Goal: Answer question/provide support: Share knowledge or assist other users

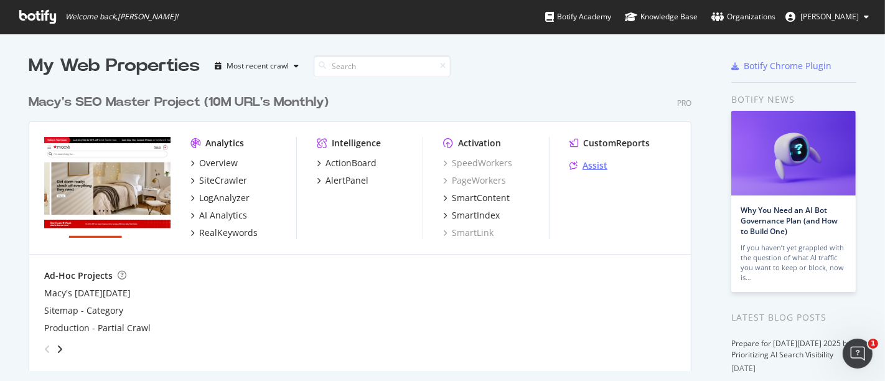
click at [588, 162] on div "Assist" at bounding box center [595, 165] width 25 height 12
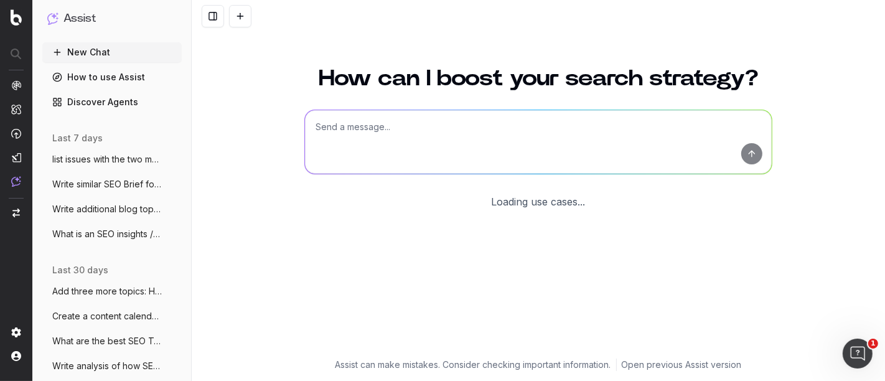
scroll to position [90, 0]
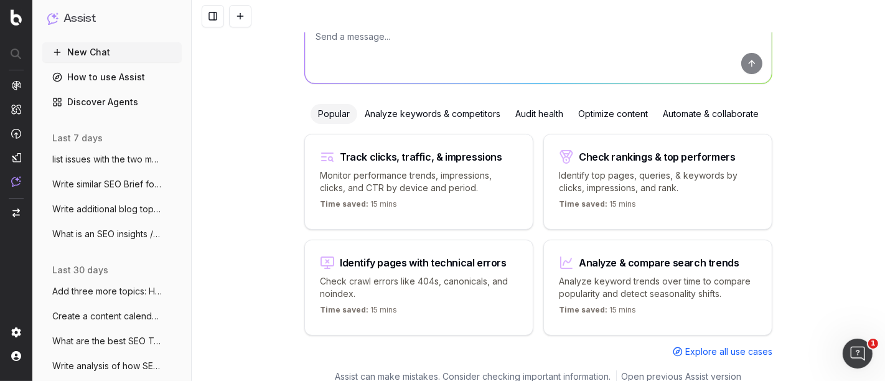
click at [411, 65] on textarea at bounding box center [538, 51] width 467 height 63
click at [339, 32] on textarea "Rearrage" at bounding box center [538, 51] width 467 height 63
click at [369, 32] on div at bounding box center [538, 16] width 693 height 32
click at [367, 39] on textarea "Rearrange" at bounding box center [538, 51] width 467 height 63
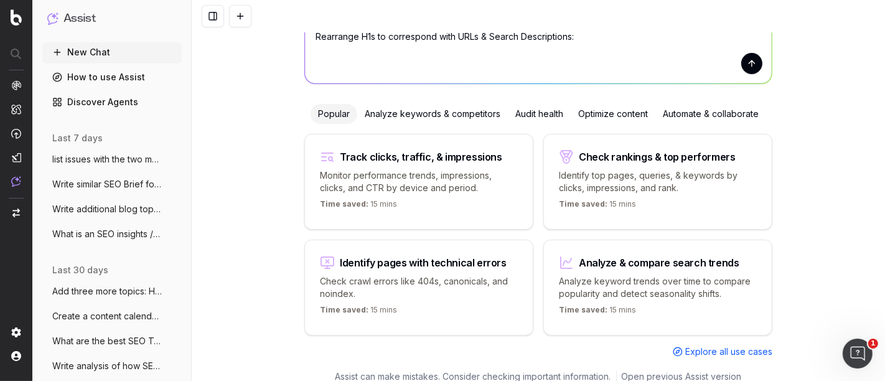
paste textarea "URL Search Description H1 [URL][DOMAIN_NAME] compact-appliances Portable Dryers…"
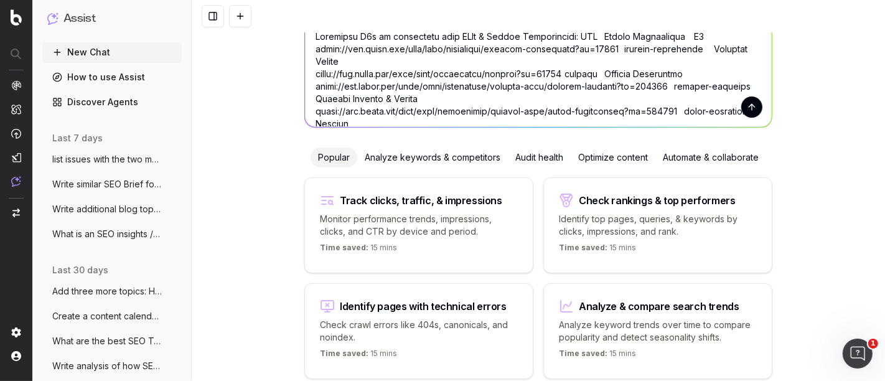
scroll to position [17944, 0]
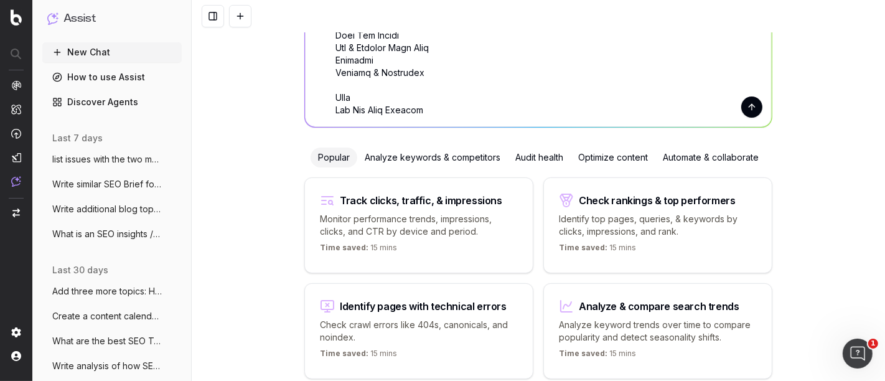
type textarea "Rearrange H1s to correspond with URLs & Search Descriptions: URL Search Descrip…"
click at [748, 105] on button "submit" at bounding box center [751, 106] width 21 height 21
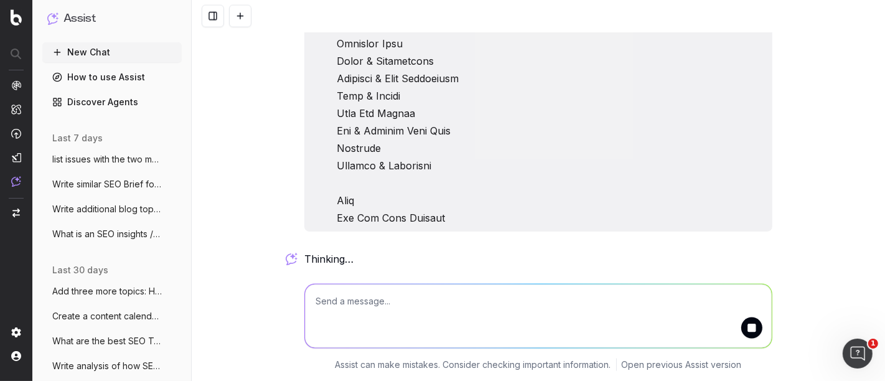
scroll to position [26205, 0]
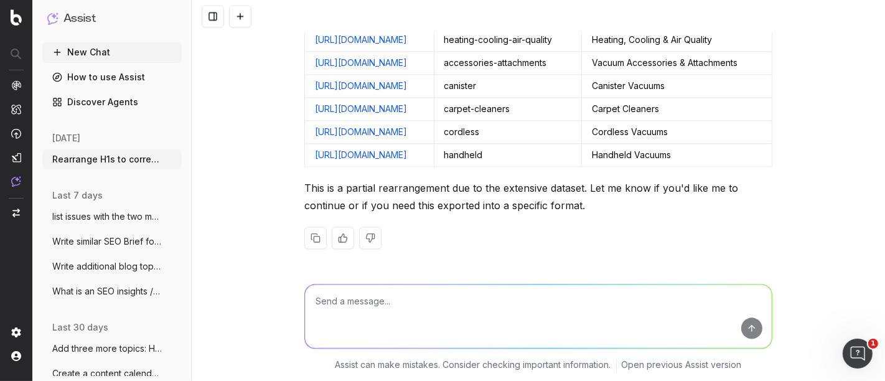
scroll to position [27444, 0]
click at [359, 204] on p "This is a partial rearrangement due to the extensive dataset. Let me know if yo…" at bounding box center [538, 196] width 468 height 35
click at [430, 314] on textarea at bounding box center [538, 315] width 467 height 63
type textarea "continue"
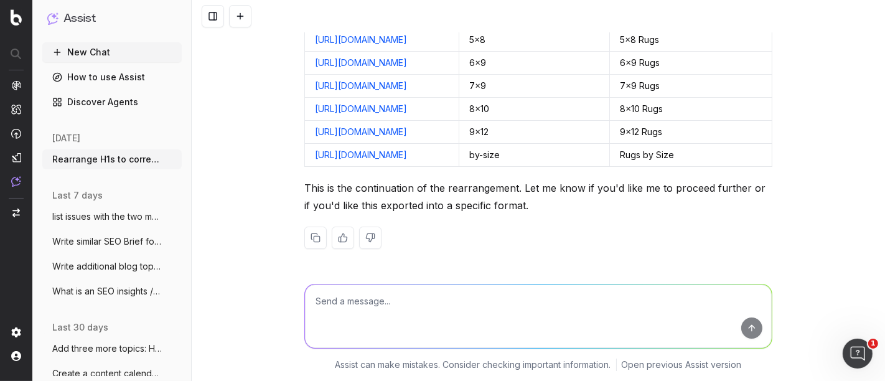
scroll to position [29353, 0]
click at [383, 307] on textarea at bounding box center [538, 315] width 467 height 63
type textarea "continue"
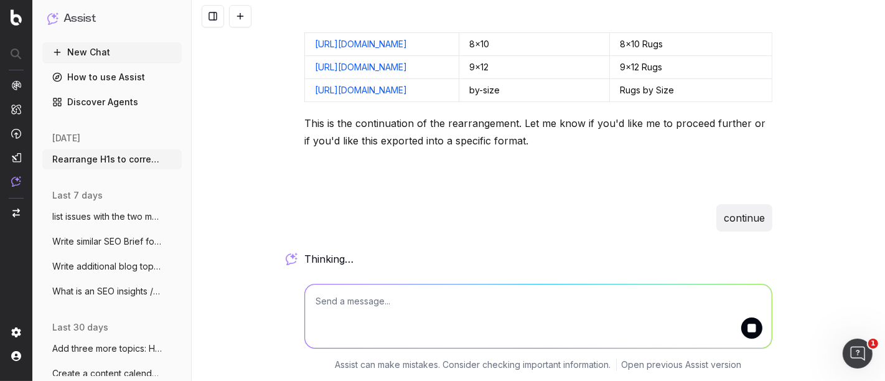
scroll to position [26374, 0]
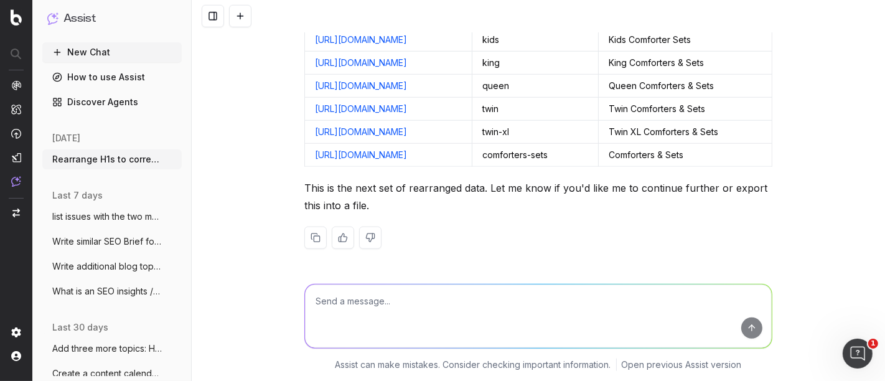
scroll to position [27619, 0]
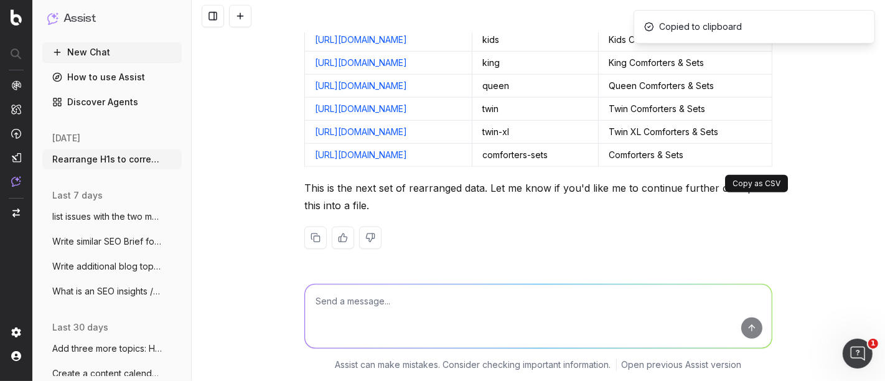
click at [409, 298] on textarea at bounding box center [538, 315] width 467 height 63
click at [407, 305] on textarea at bounding box center [538, 315] width 467 height 63
click at [409, 314] on textarea at bounding box center [538, 315] width 467 height 63
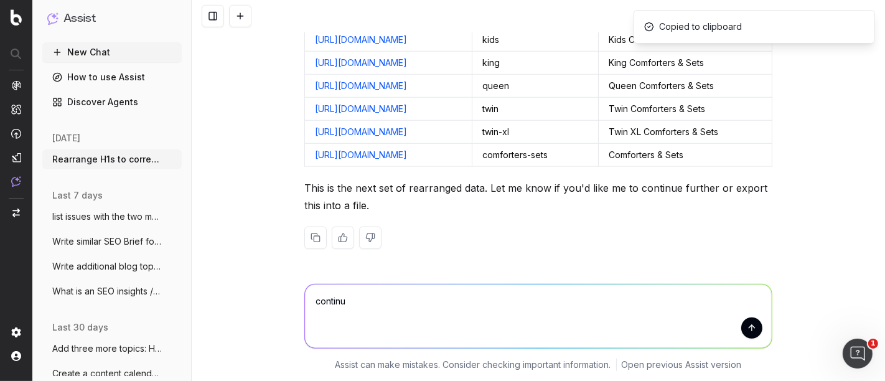
type textarea "continue"
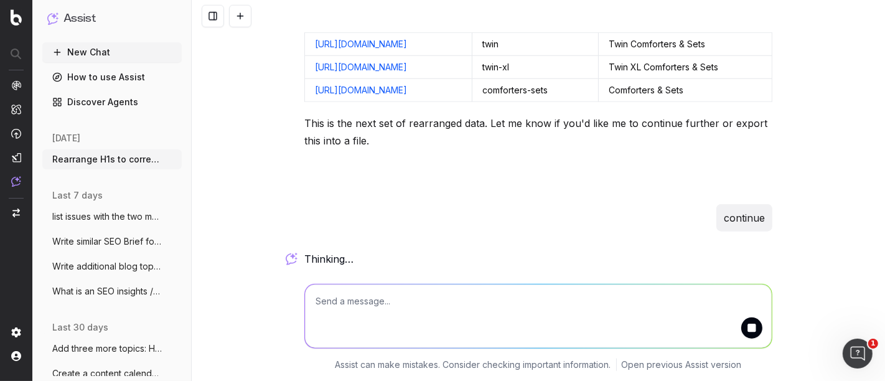
scroll to position [31305, 0]
click at [750, 141] on p "This is the next set of rearranged data. Let me know if you'd like me to contin…" at bounding box center [538, 132] width 468 height 35
click at [749, 129] on p "This is the next set of rearranged data. Let me know if you'd like me to contin…" at bounding box center [538, 132] width 468 height 35
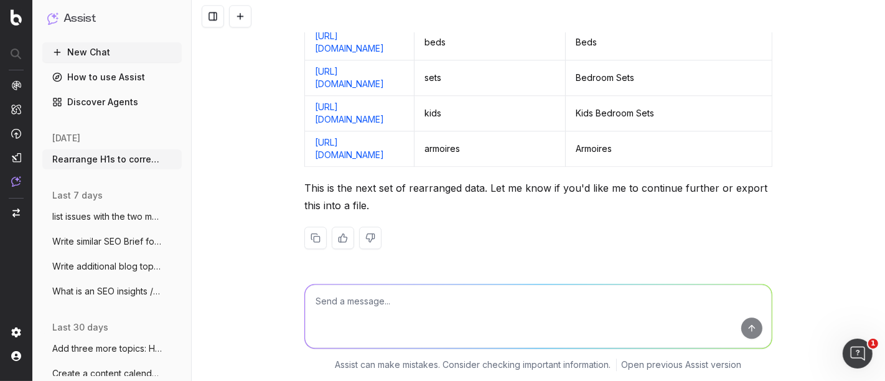
scroll to position [31422, 0]
click at [355, 311] on textarea at bounding box center [538, 315] width 467 height 63
type textarea "continue"
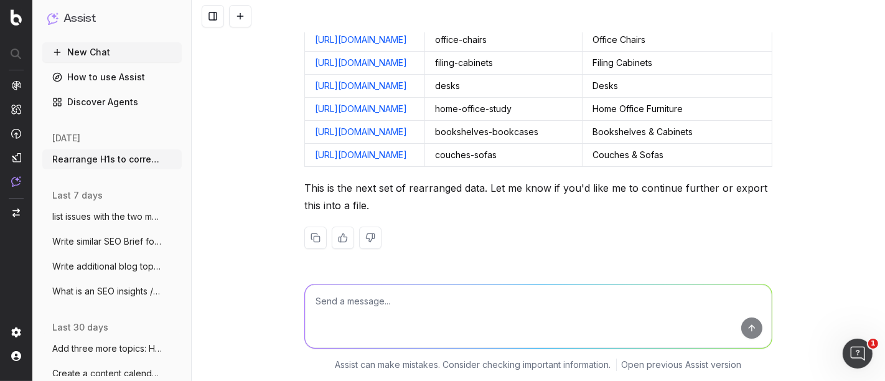
scroll to position [33216, 0]
click at [378, 305] on textarea at bounding box center [538, 315] width 467 height 63
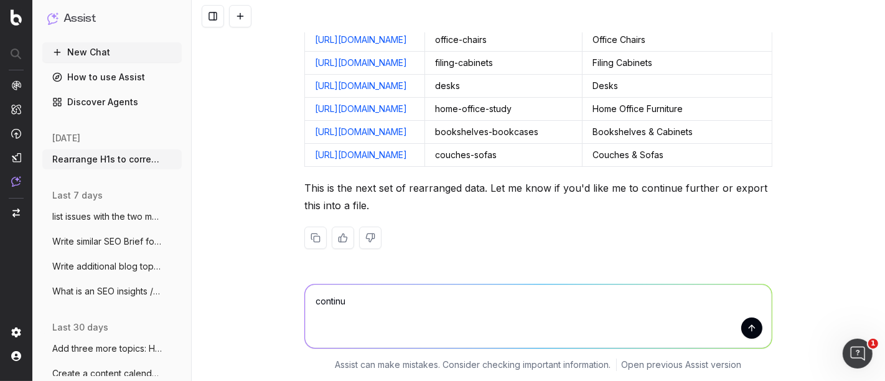
type textarea "continue"
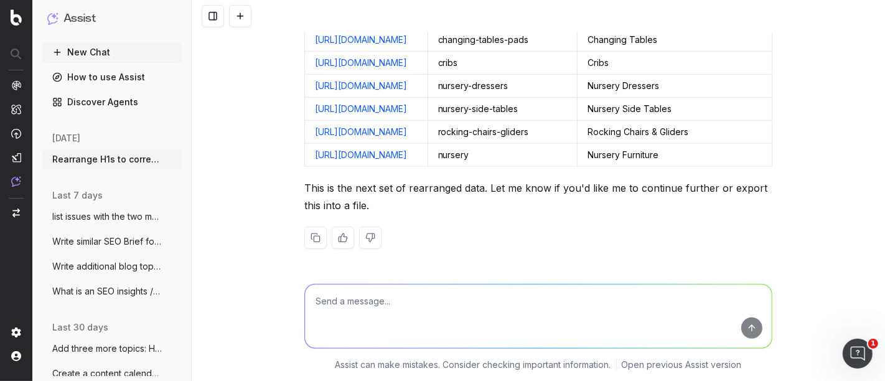
scroll to position [34998, 0]
click at [415, 310] on textarea at bounding box center [538, 315] width 467 height 63
type textarea "continue"
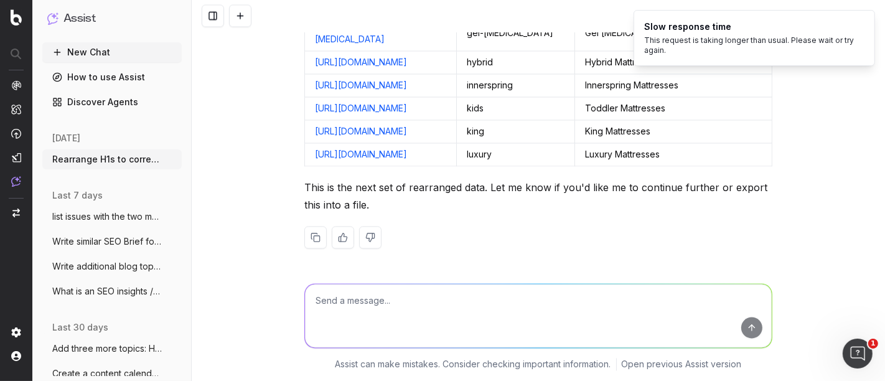
scroll to position [36630, 0]
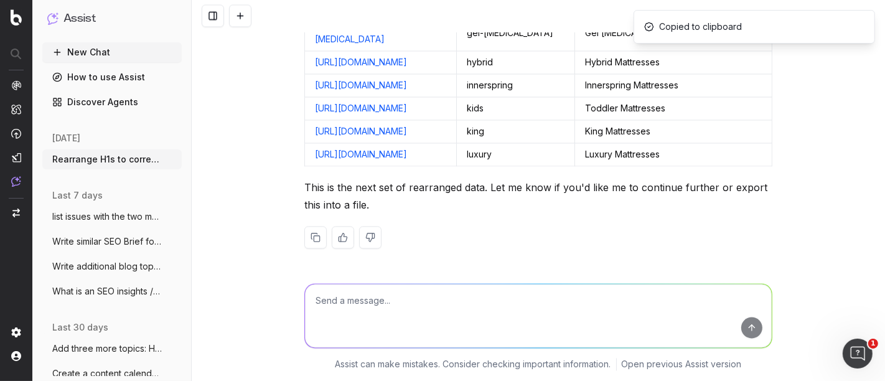
click at [395, 304] on textarea at bounding box center [538, 315] width 467 height 63
type textarea "continue"
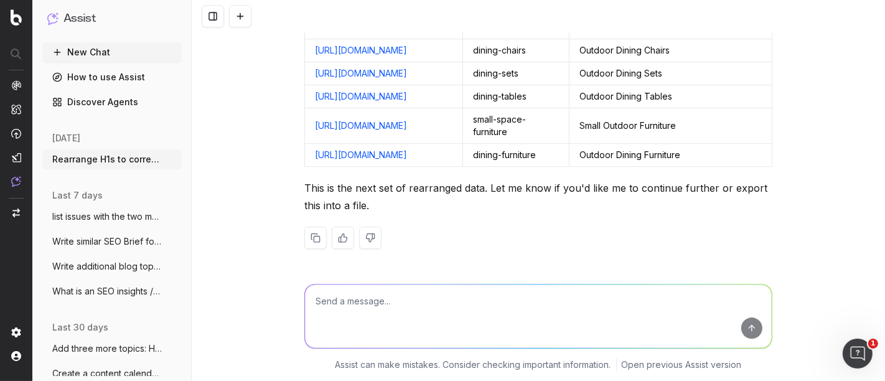
scroll to position [38386, 0]
click at [360, 308] on textarea at bounding box center [538, 315] width 467 height 63
type textarea "Export all into a file"
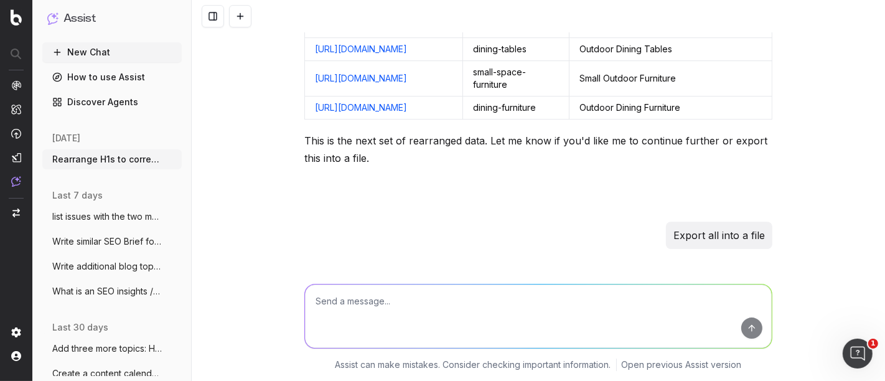
scroll to position [39943, 0]
drag, startPoint x: 711, startPoint y: 211, endPoint x: 722, endPoint y: 224, distance: 17.2
click at [336, 315] on textarea at bounding box center [538, 315] width 467 height 63
click at [337, 309] on textarea at bounding box center [538, 315] width 467 height 63
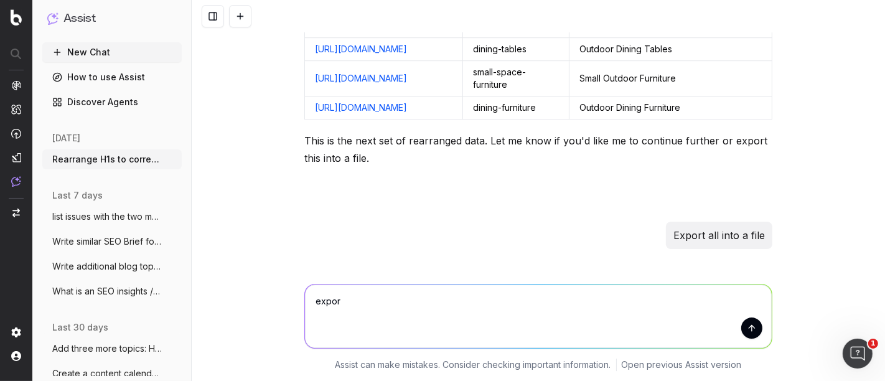
type textarea "export"
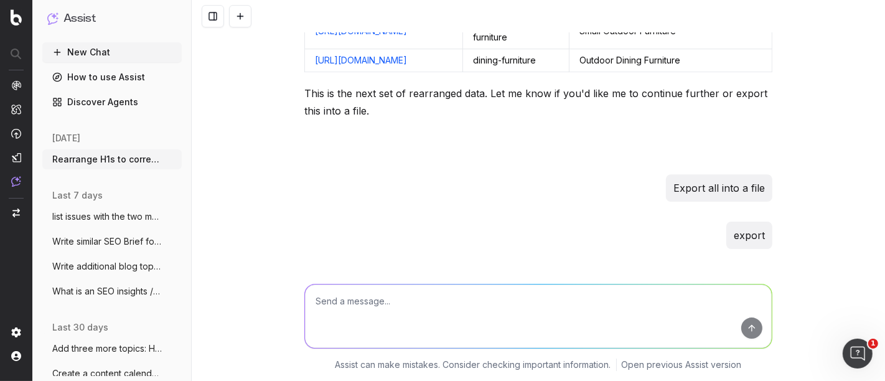
scroll to position [39922, 0]
drag, startPoint x: 635, startPoint y: 162, endPoint x: 708, endPoint y: 161, distance: 72.9
click at [708, 120] on p "This is the next set of rearranged data. Let me know if you'd like me to contin…" at bounding box center [538, 102] width 468 height 35
copy p "continue further"
click at [436, 304] on textarea at bounding box center [538, 315] width 467 height 63
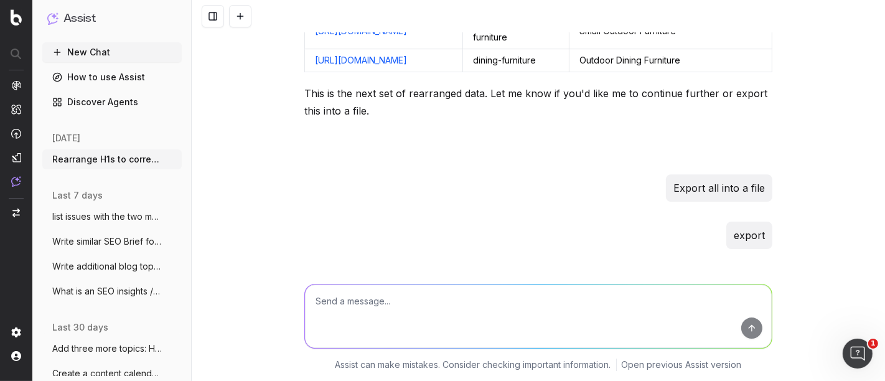
paste textarea "continue further"
type textarea "continue further"
click at [747, 328] on button "submit" at bounding box center [751, 327] width 21 height 21
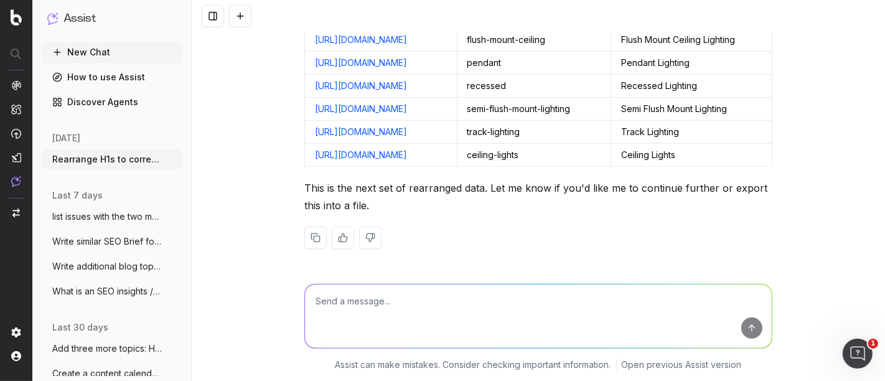
scroll to position [40263, 0]
click at [413, 314] on textarea at bounding box center [538, 315] width 467 height 63
type textarea "continue"
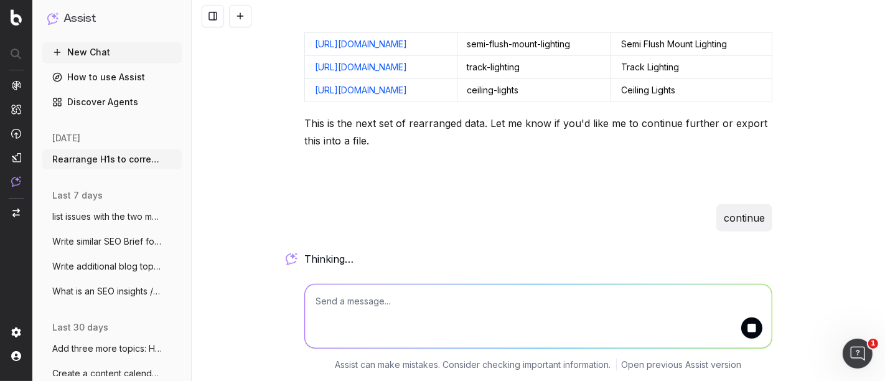
scroll to position [41981, 0]
click at [370, 27] on div "Rearrange H1s to correspond with URLs & Search Descriptions: URL Search Descrip…" at bounding box center [538, 190] width 693 height 381
click at [570, 166] on div "Rearrange H1s to correspond with URLs & Search Descriptions: URL Search Descrip…" at bounding box center [538, 190] width 693 height 381
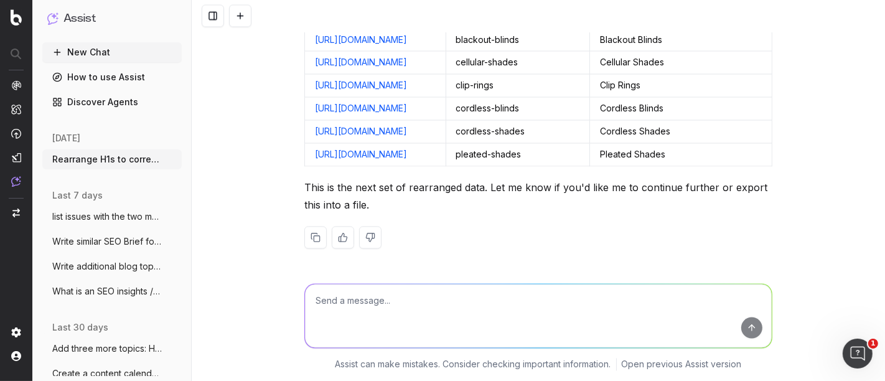
scroll to position [42257, 0]
click at [414, 314] on textarea at bounding box center [538, 315] width 467 height 63
type textarea "continue"
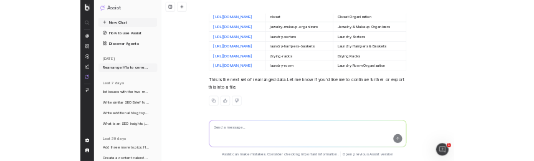
scroll to position [44184, 0]
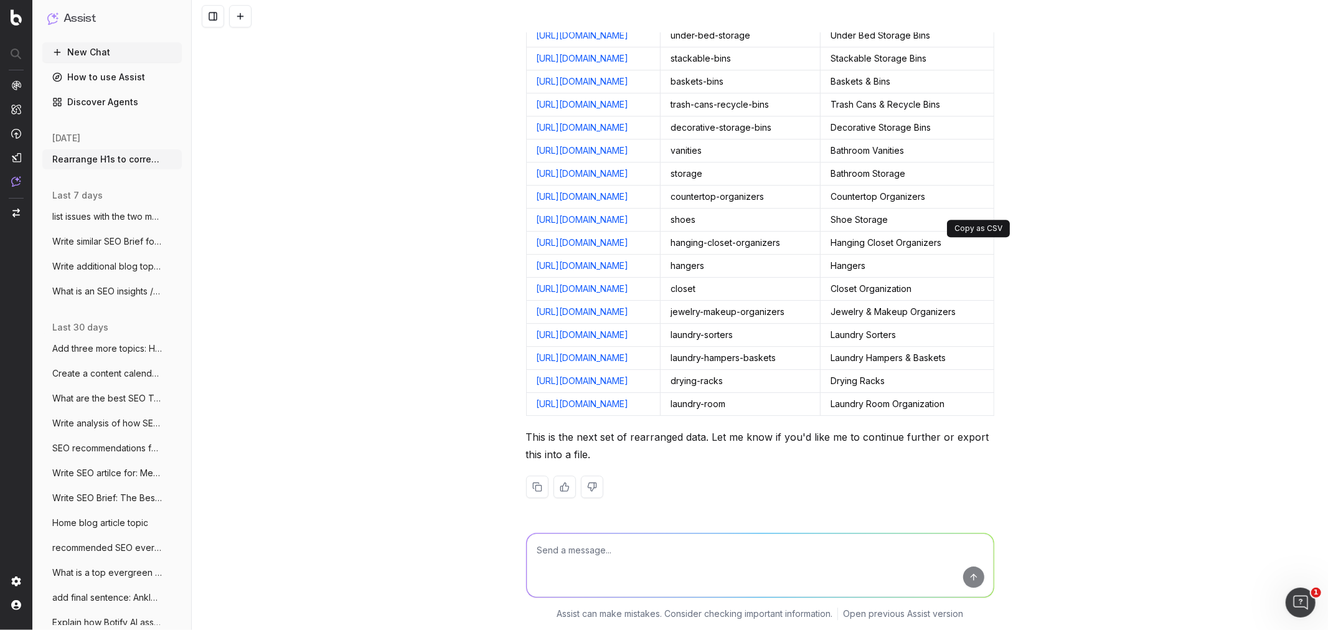
click at [738, 380] on textarea at bounding box center [760, 565] width 467 height 63
type textarea "continue"
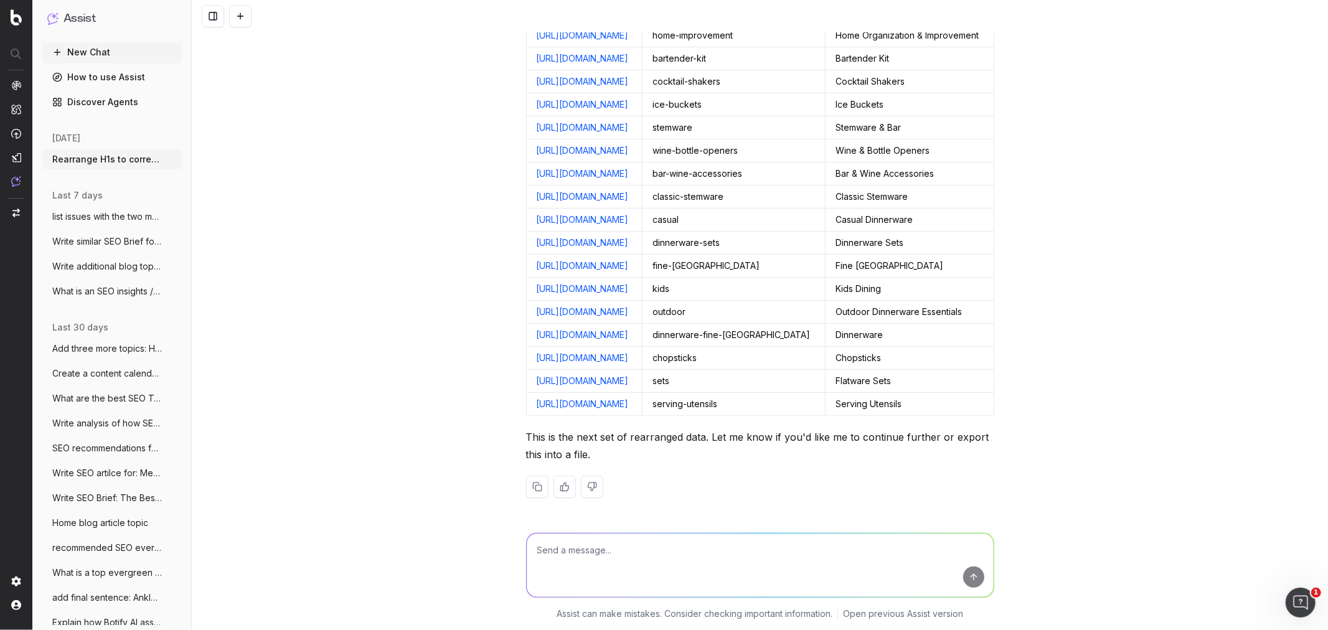
scroll to position [46112, 0]
click at [595, 380] on textarea at bounding box center [760, 565] width 467 height 63
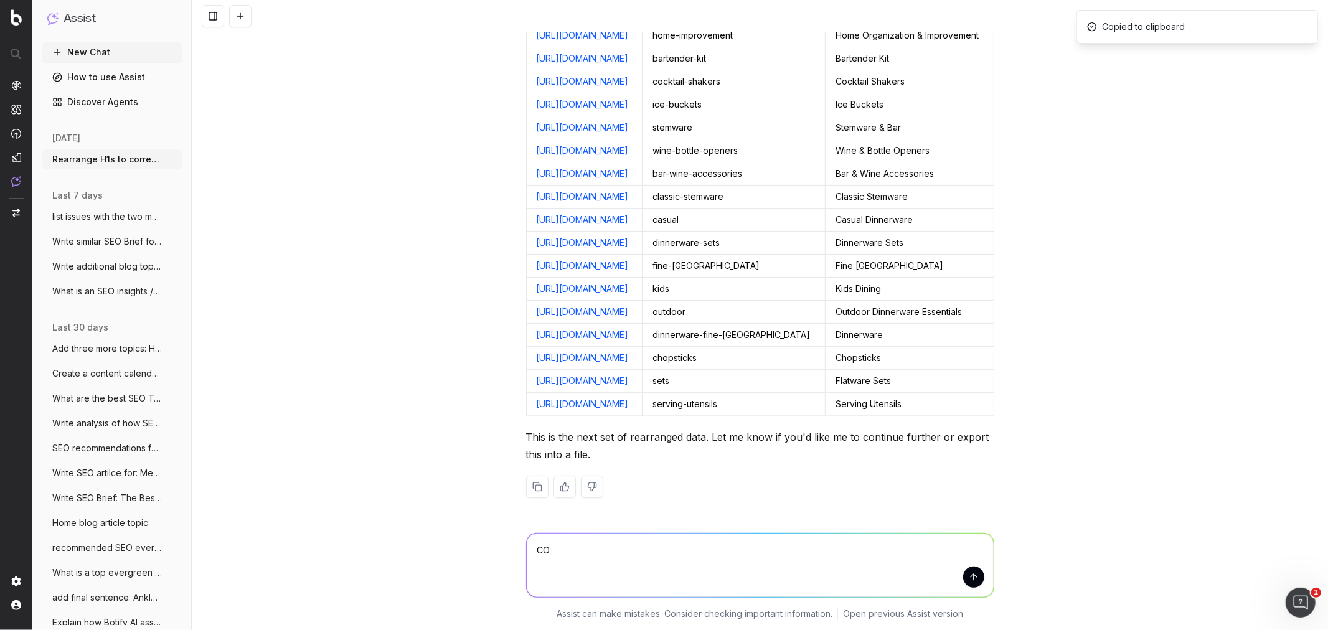
type textarea "C"
type textarea "continue"
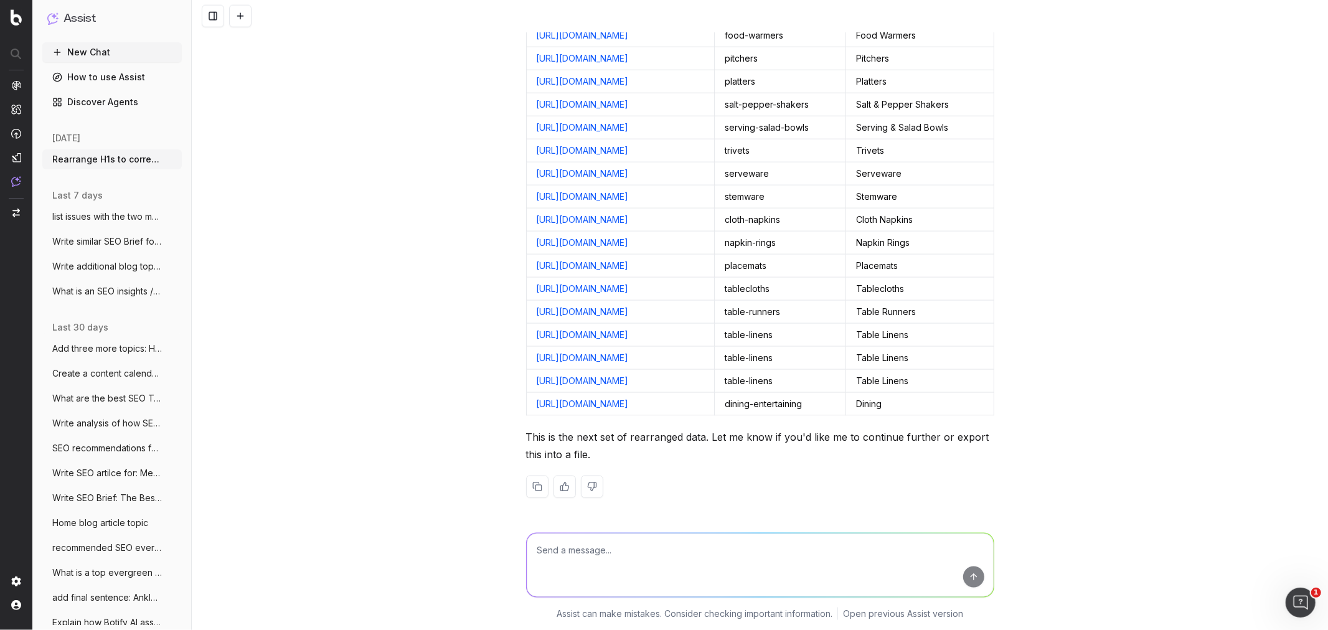
scroll to position [48113, 0]
drag, startPoint x: 976, startPoint y: 202, endPoint x: 977, endPoint y: 210, distance: 8.3
click at [587, 380] on textarea at bounding box center [760, 565] width 467 height 63
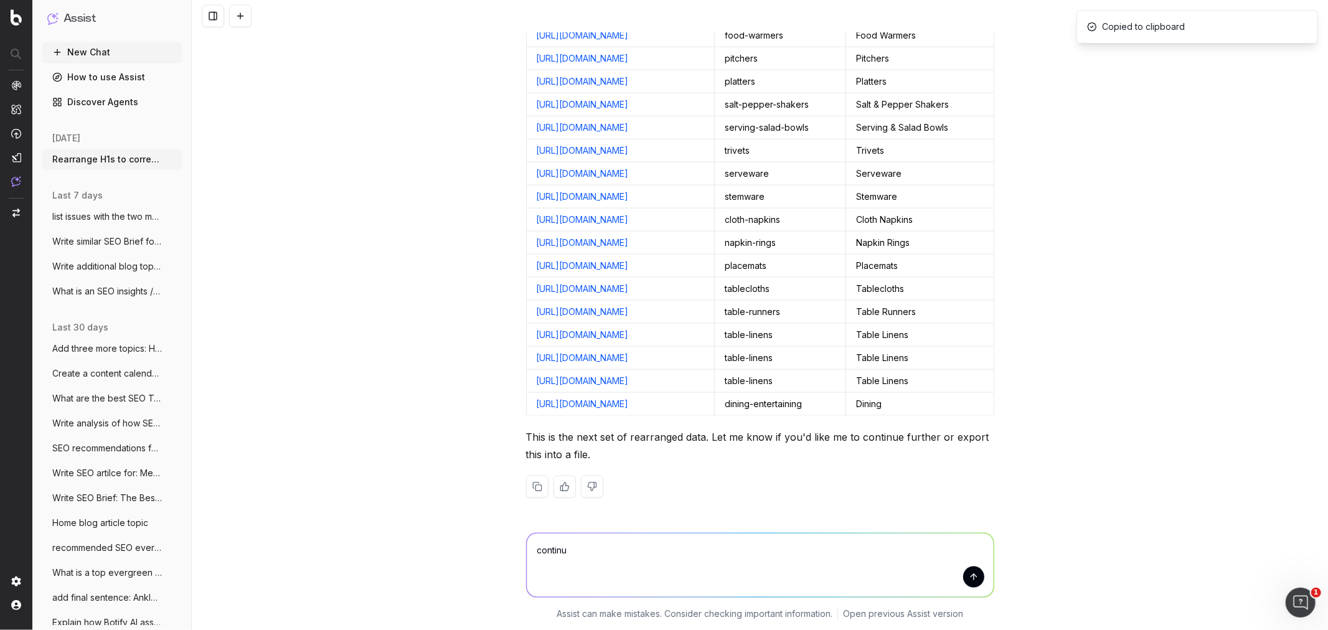
type textarea "continue"
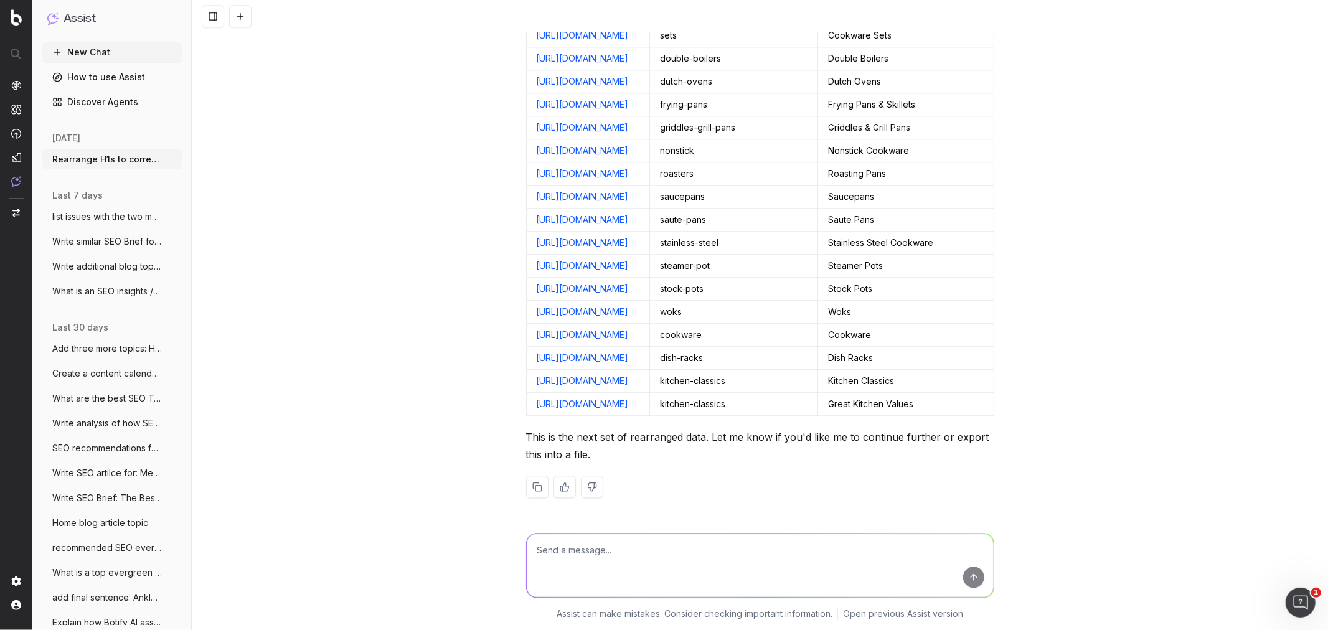
scroll to position [49812, 0]
click at [588, 380] on textarea at bounding box center [760, 565] width 467 height 63
type textarea "continue"
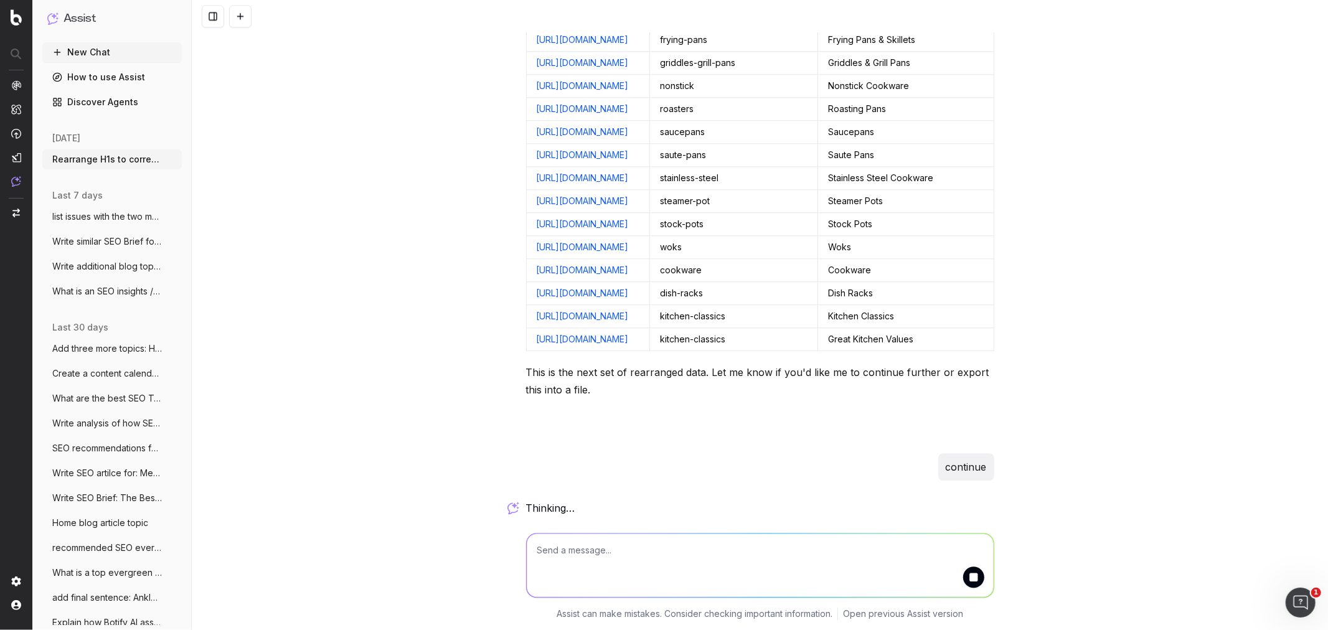
scroll to position [51339, 0]
click at [629, 195] on link "[URL][DOMAIN_NAME]" at bounding box center [583, 200] width 92 height 11
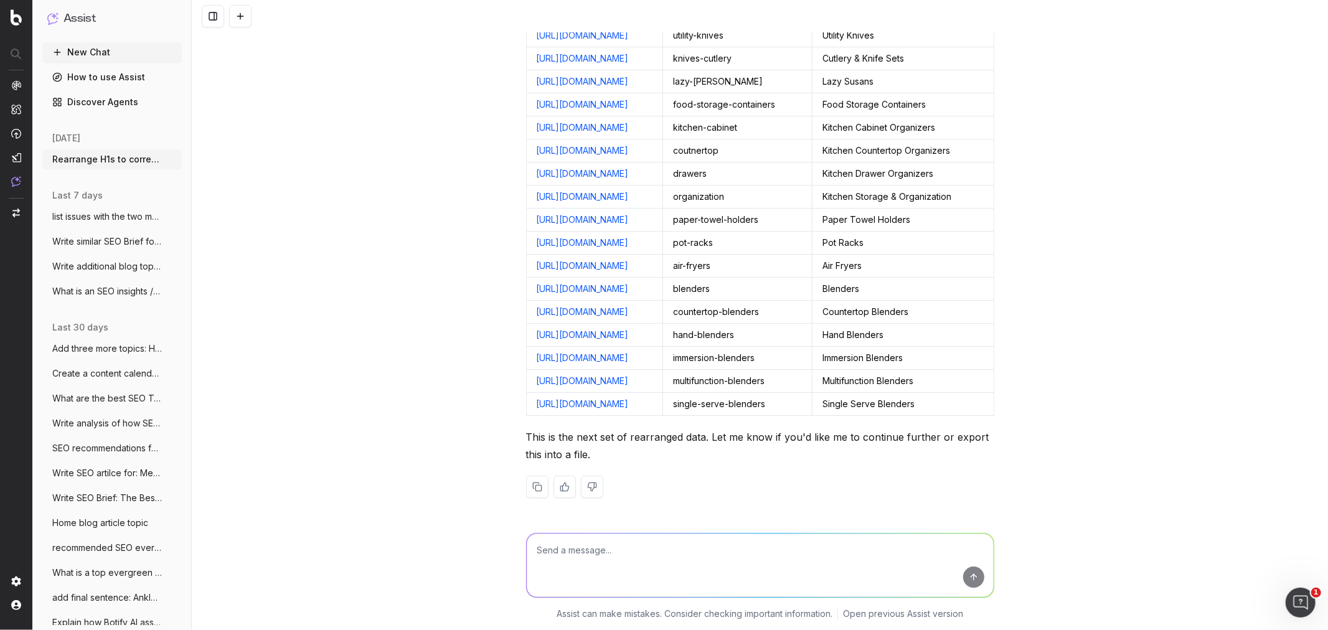
scroll to position [51754, 0]
click at [596, 380] on textarea at bounding box center [760, 565] width 467 height 63
type textarea "continue"
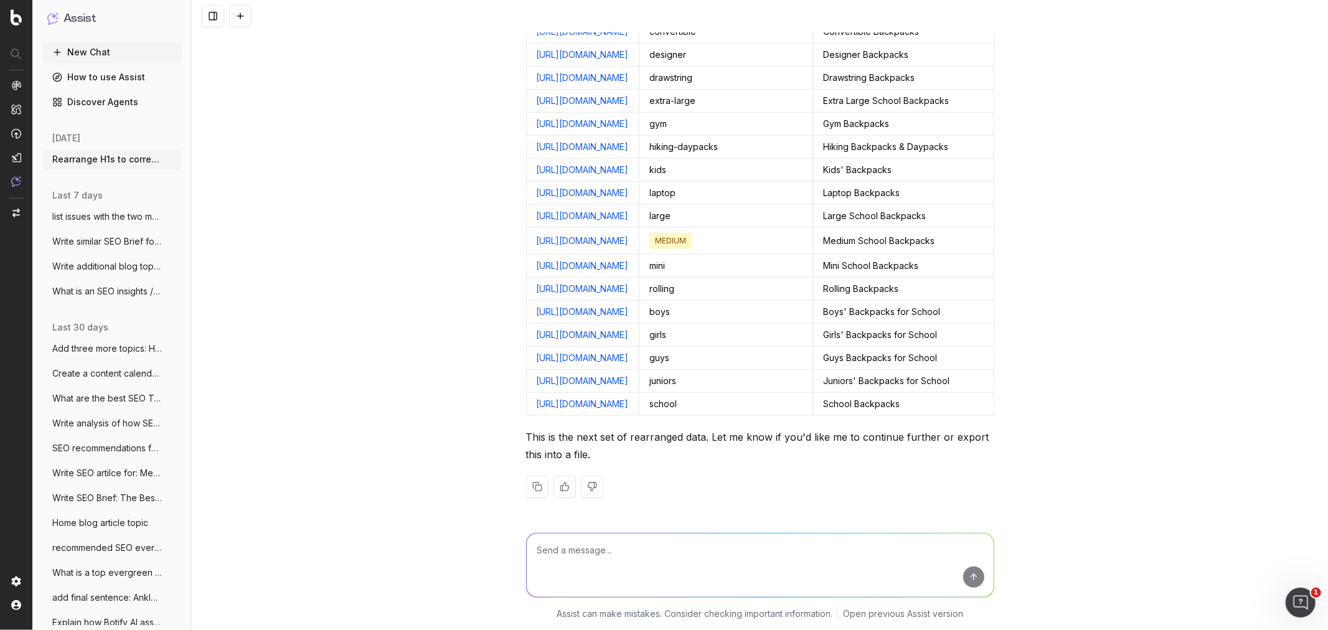
scroll to position [53409, 0]
click at [567, 380] on textarea at bounding box center [760, 565] width 467 height 63
type textarea "continue"
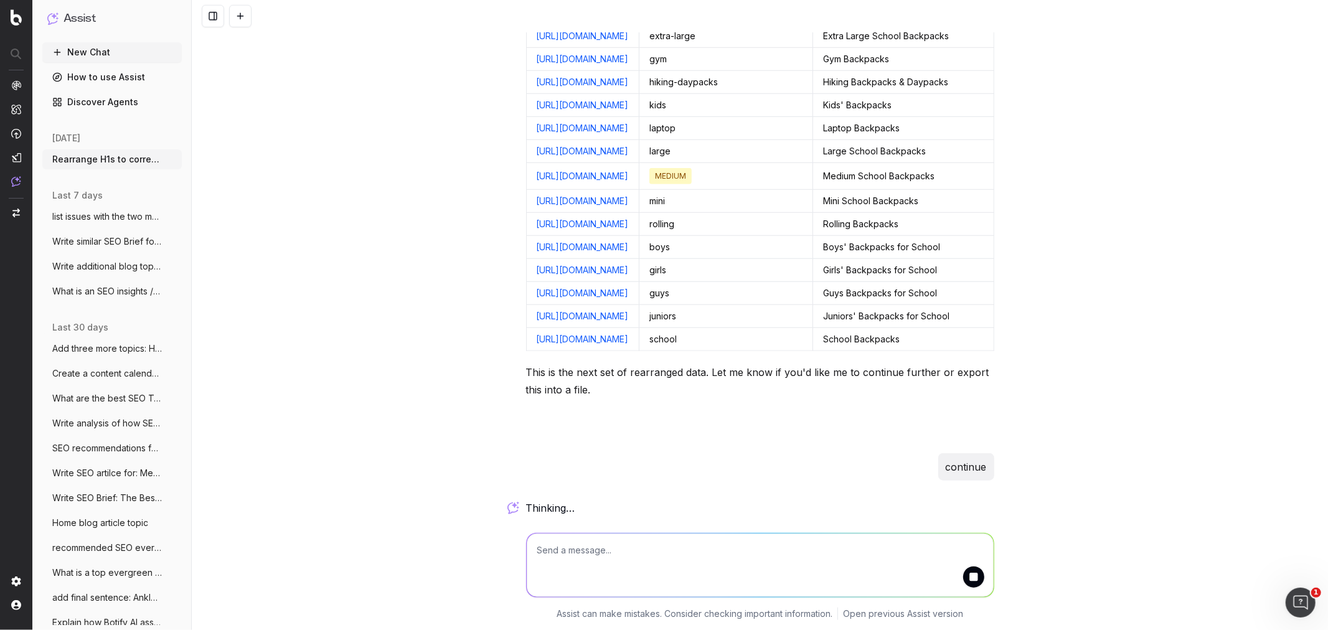
scroll to position [55041, 0]
click at [643, 380] on textarea at bounding box center [760, 565] width 467 height 63
click at [599, 380] on textarea at bounding box center [760, 565] width 467 height 63
click at [385, 204] on div "Rearrange H1s to correspond with URLs & Search Descriptions: URL Search Descrip…" at bounding box center [760, 315] width 1136 height 630
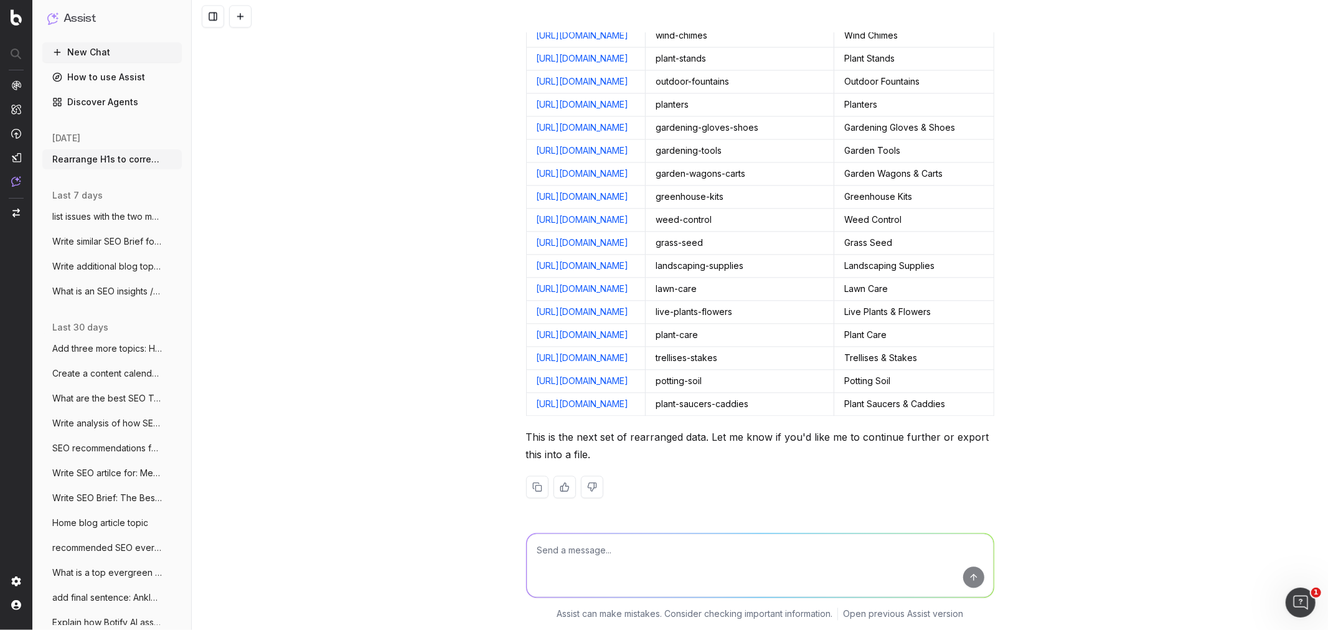
scroll to position [55347, 0]
click at [885, 357] on div "Rearrange H1s to correspond with URLs & Search Descriptions: URL Search Descrip…" at bounding box center [760, 315] width 1136 height 630
click at [575, 380] on textarea at bounding box center [760, 565] width 467 height 63
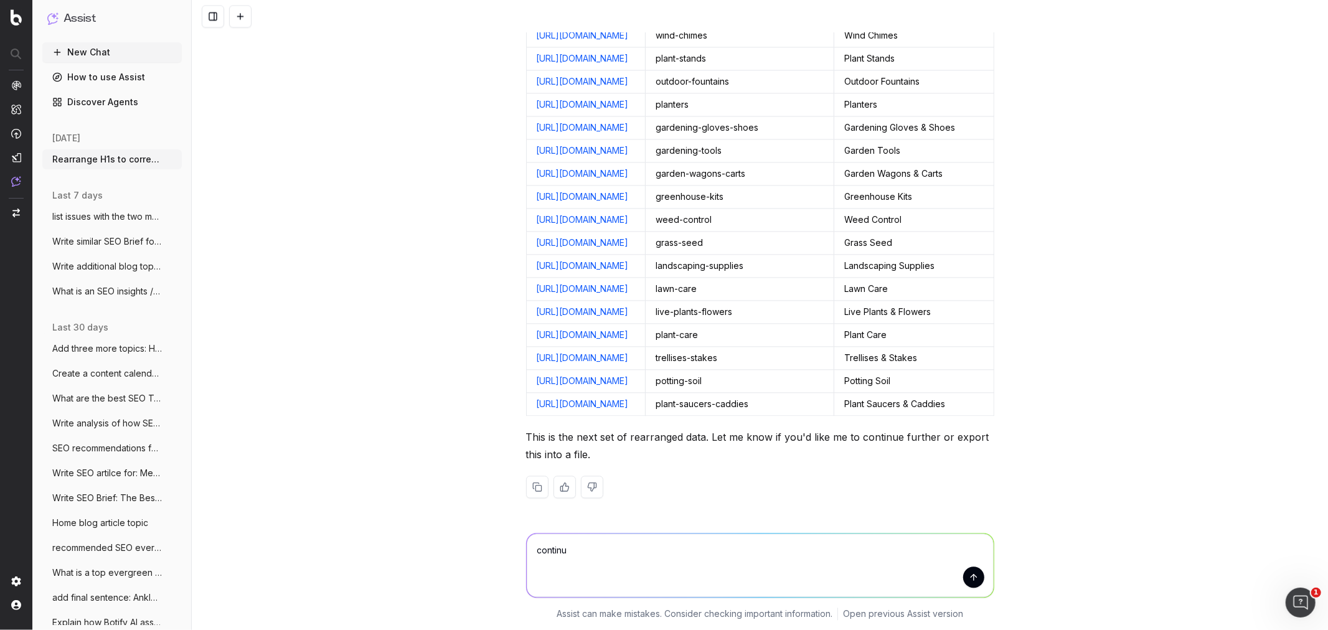
type textarea "continue"
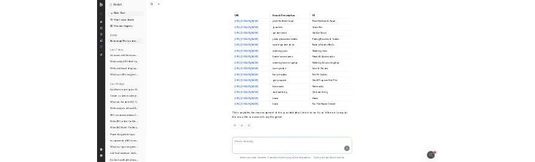
scroll to position [57556, 0]
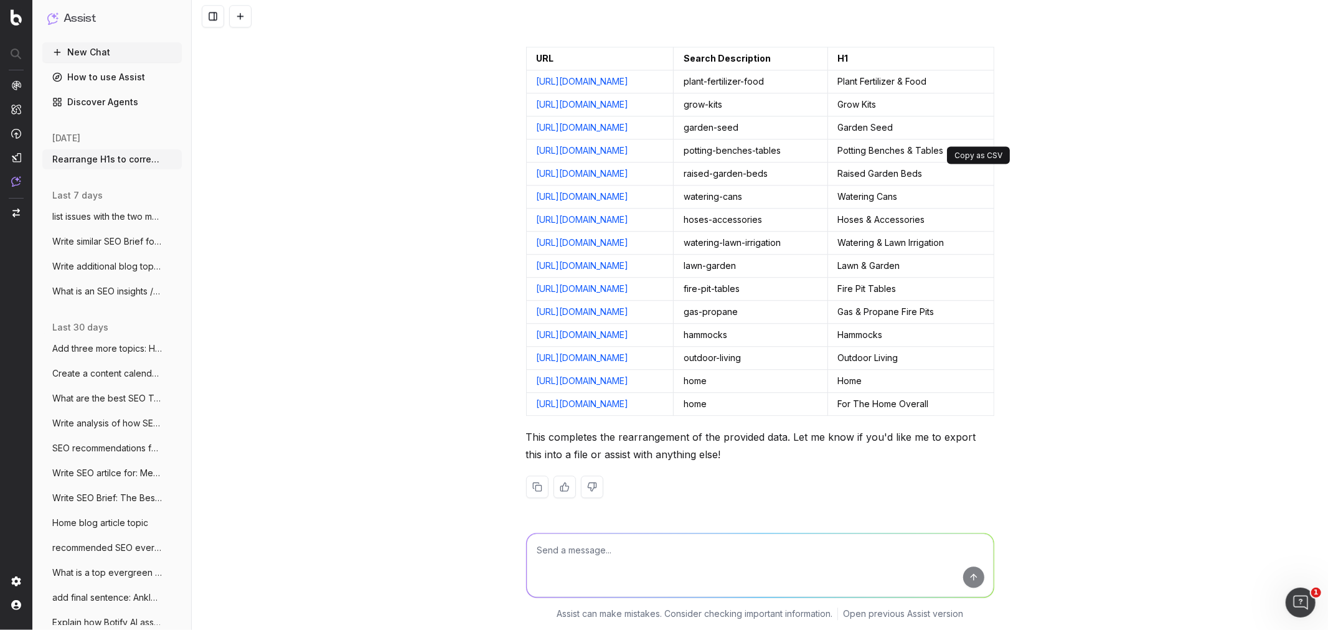
click at [885, 70] on button at bounding box center [982, 58] width 22 height 22
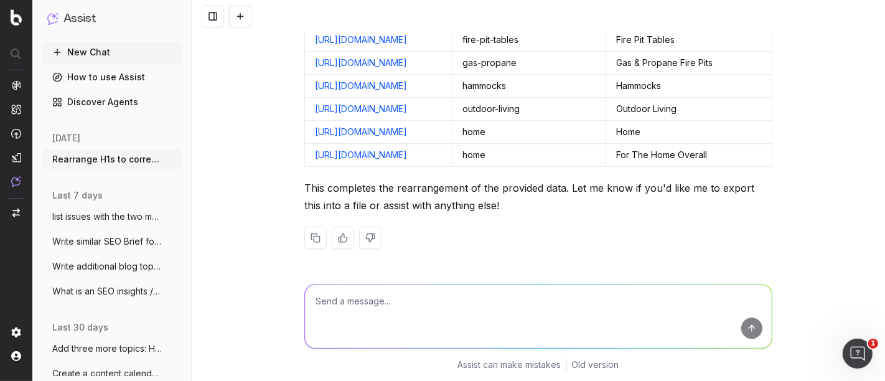
scroll to position [0, 98]
